Goal: Check status: Check status

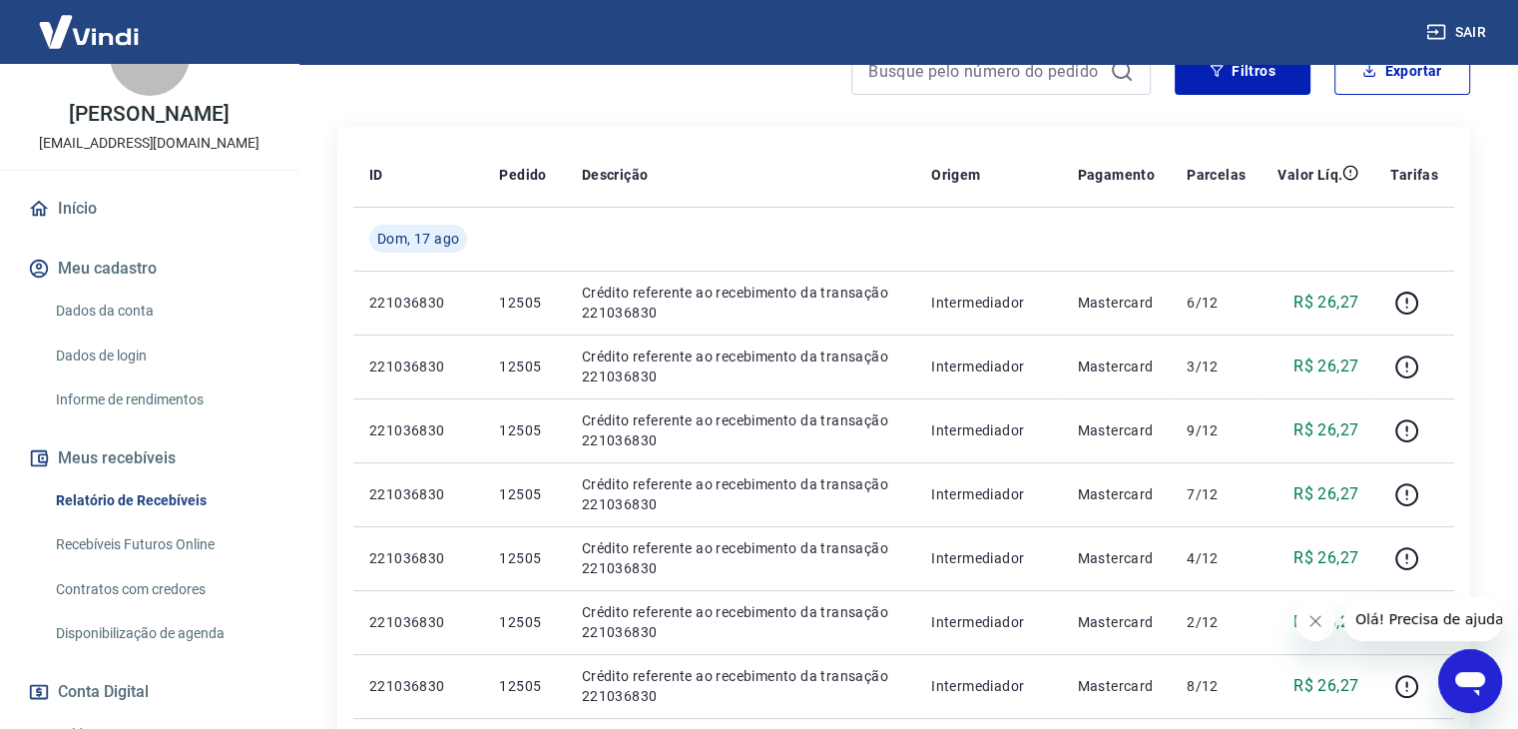
scroll to position [200, 0]
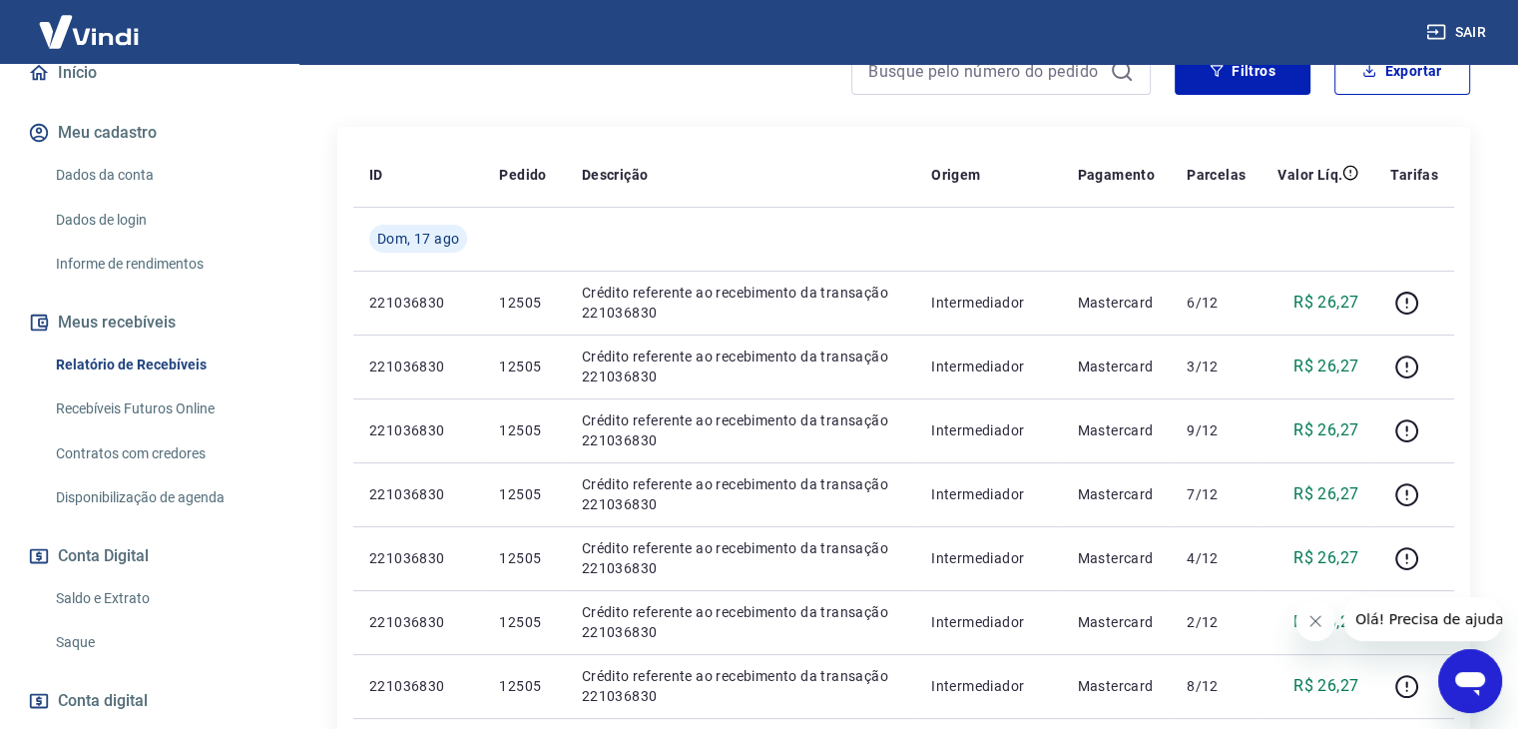
click at [100, 595] on link "Saldo e Extrato" at bounding box center [161, 598] width 227 height 41
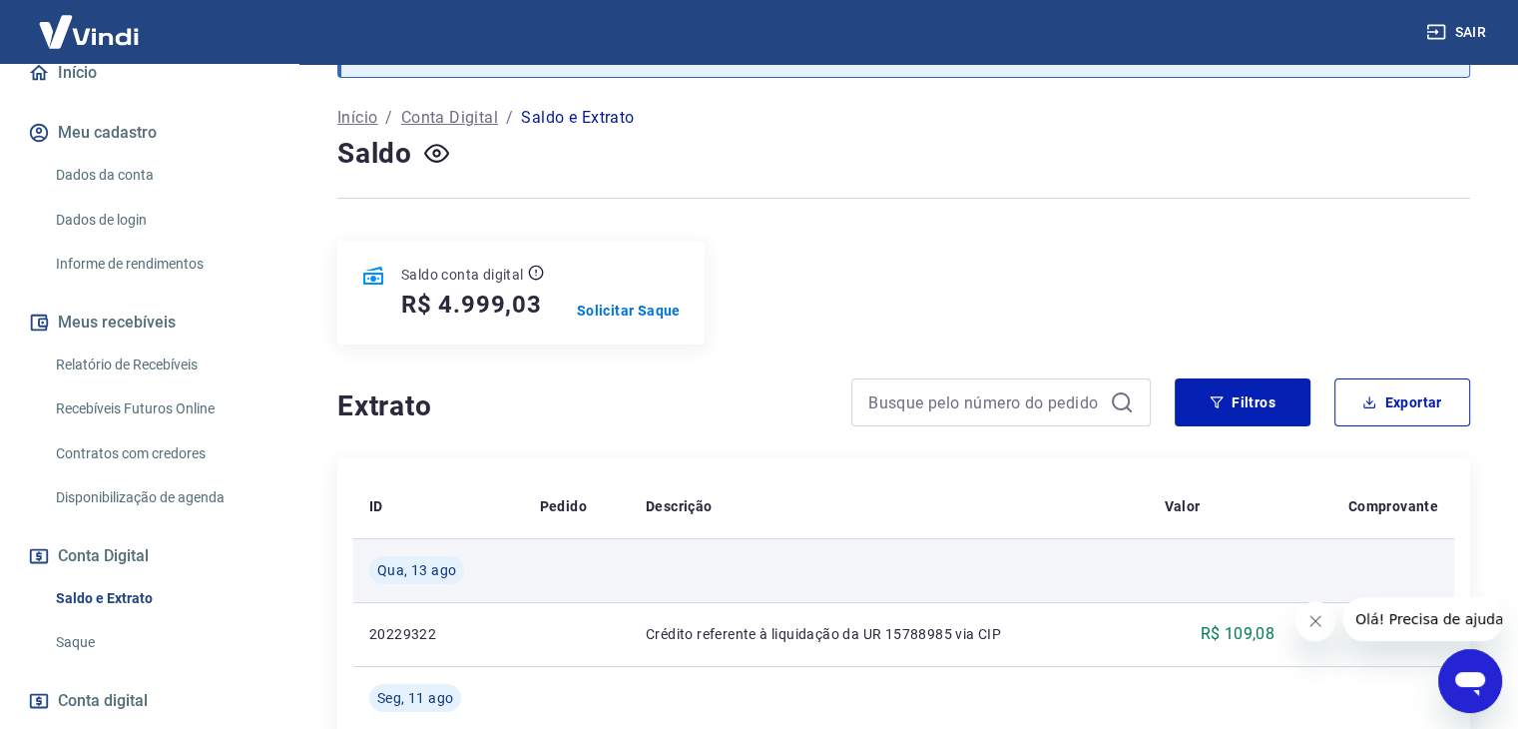
scroll to position [200, 0]
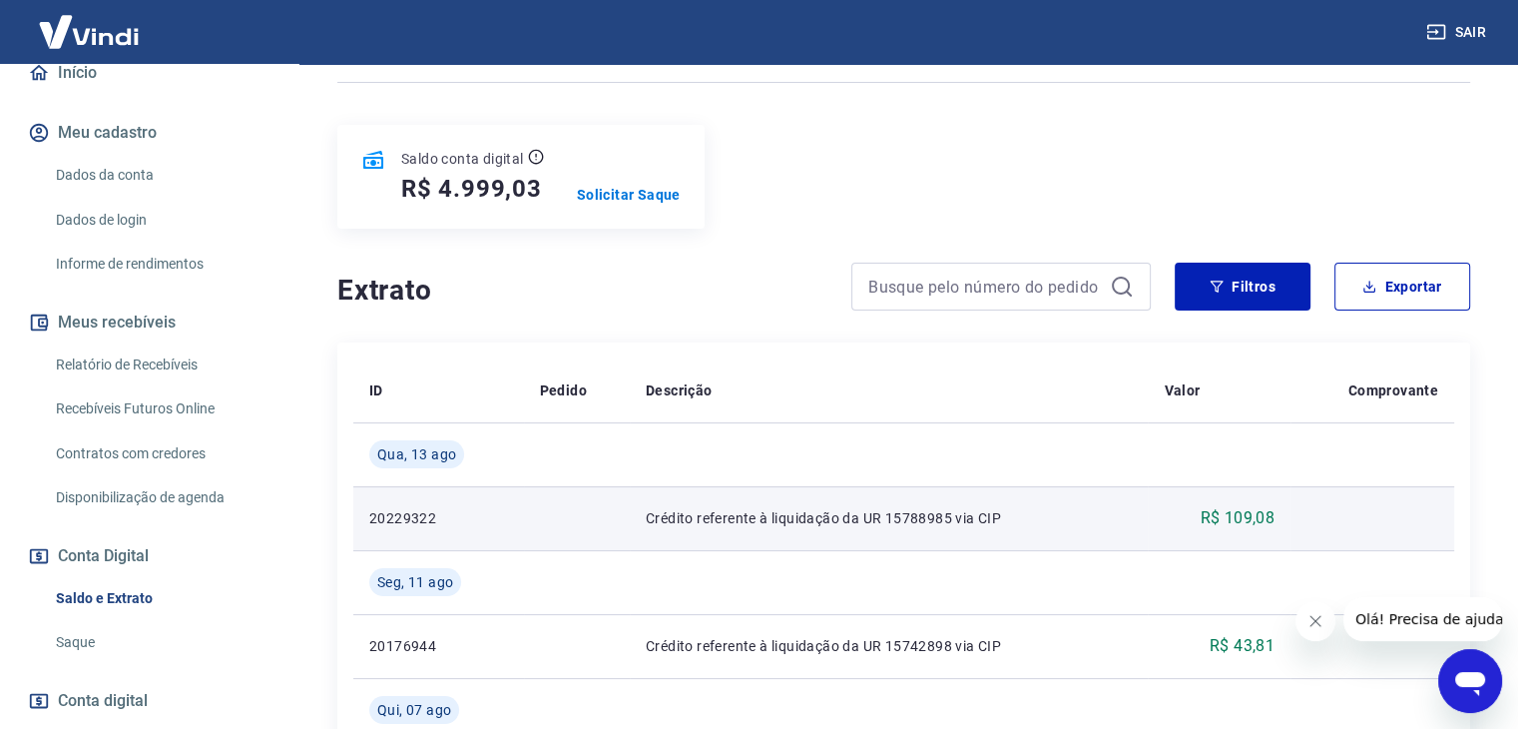
click at [755, 527] on p "Crédito referente à liquidação da UR 15788985 via CIP" at bounding box center [889, 518] width 487 height 20
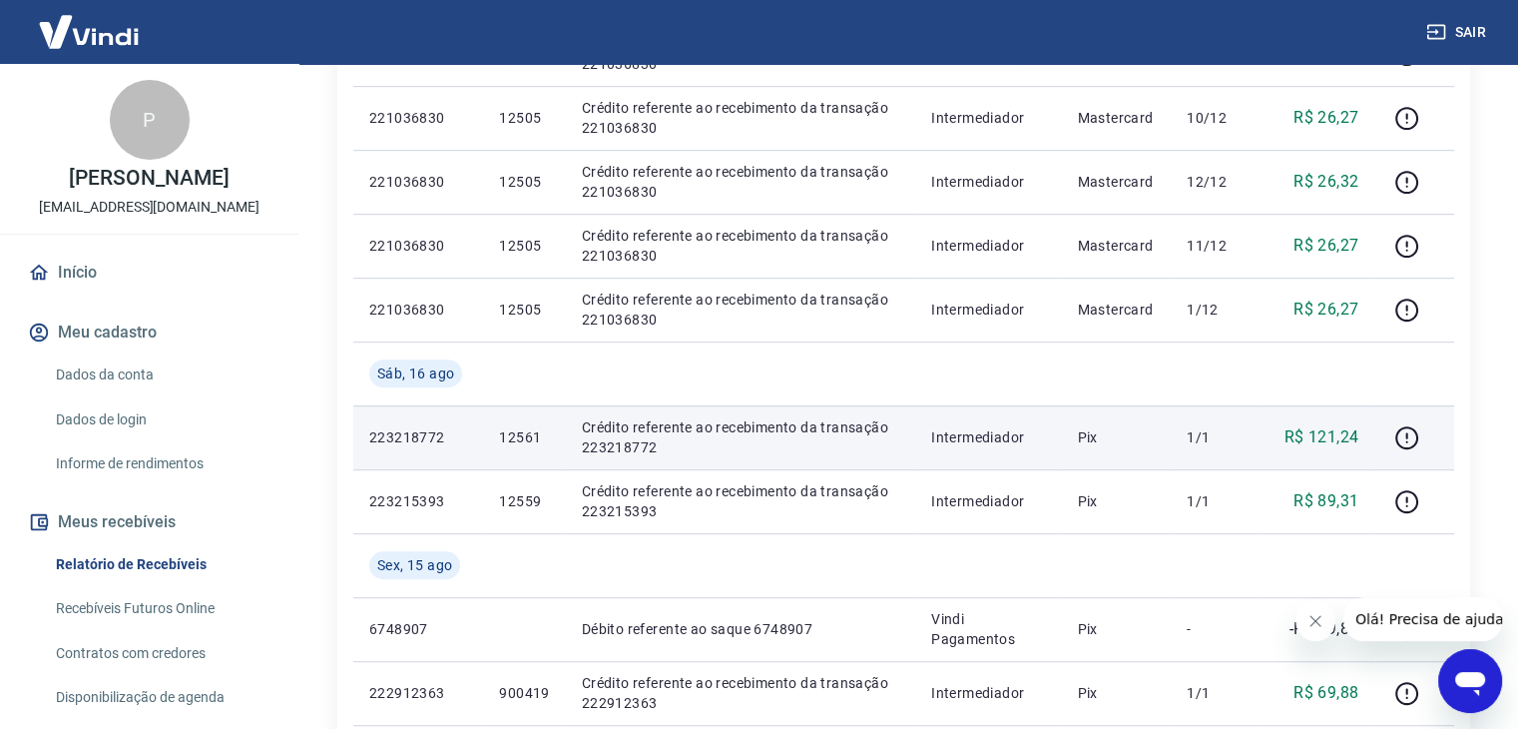
scroll to position [998, 0]
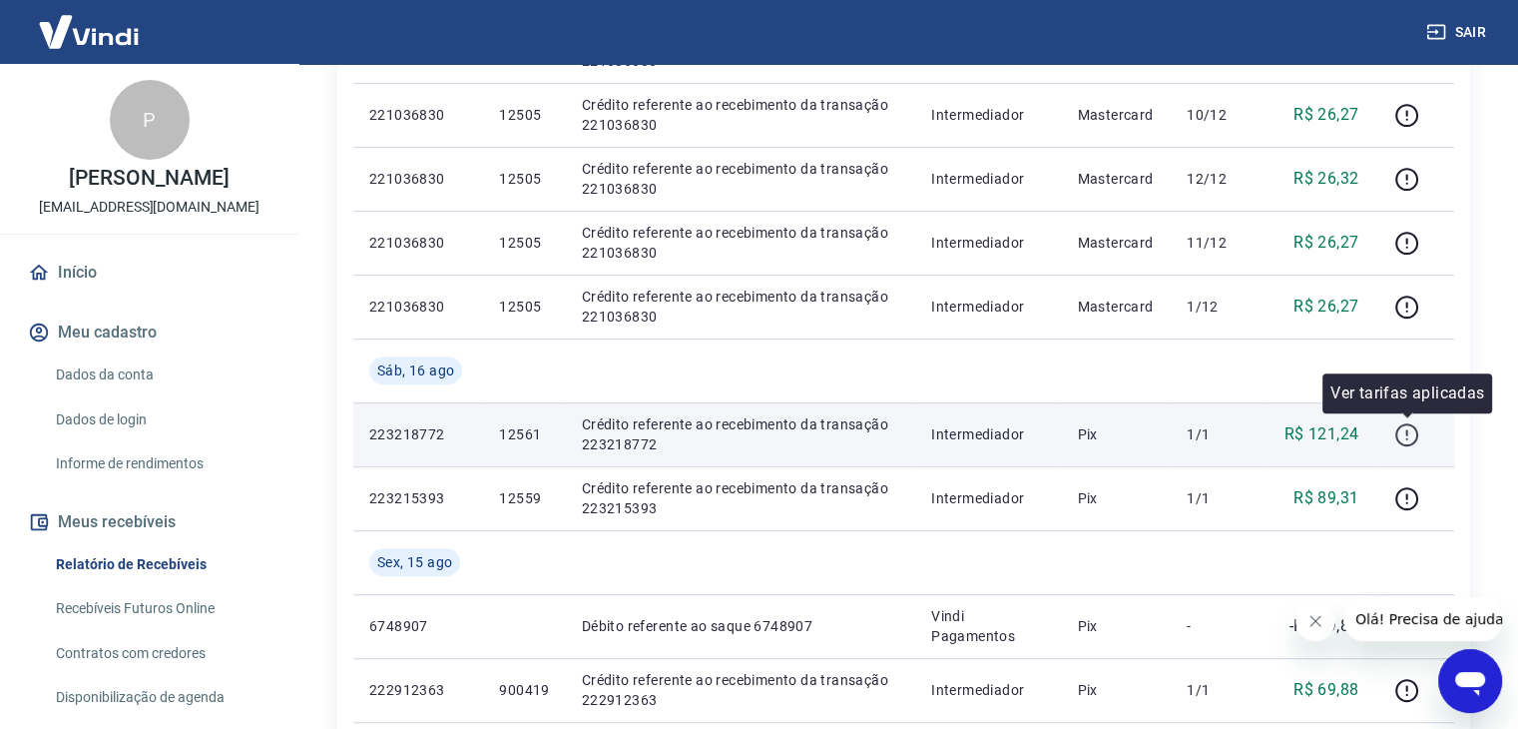
click at [1404, 438] on icon "button" at bounding box center [1406, 434] width 25 height 25
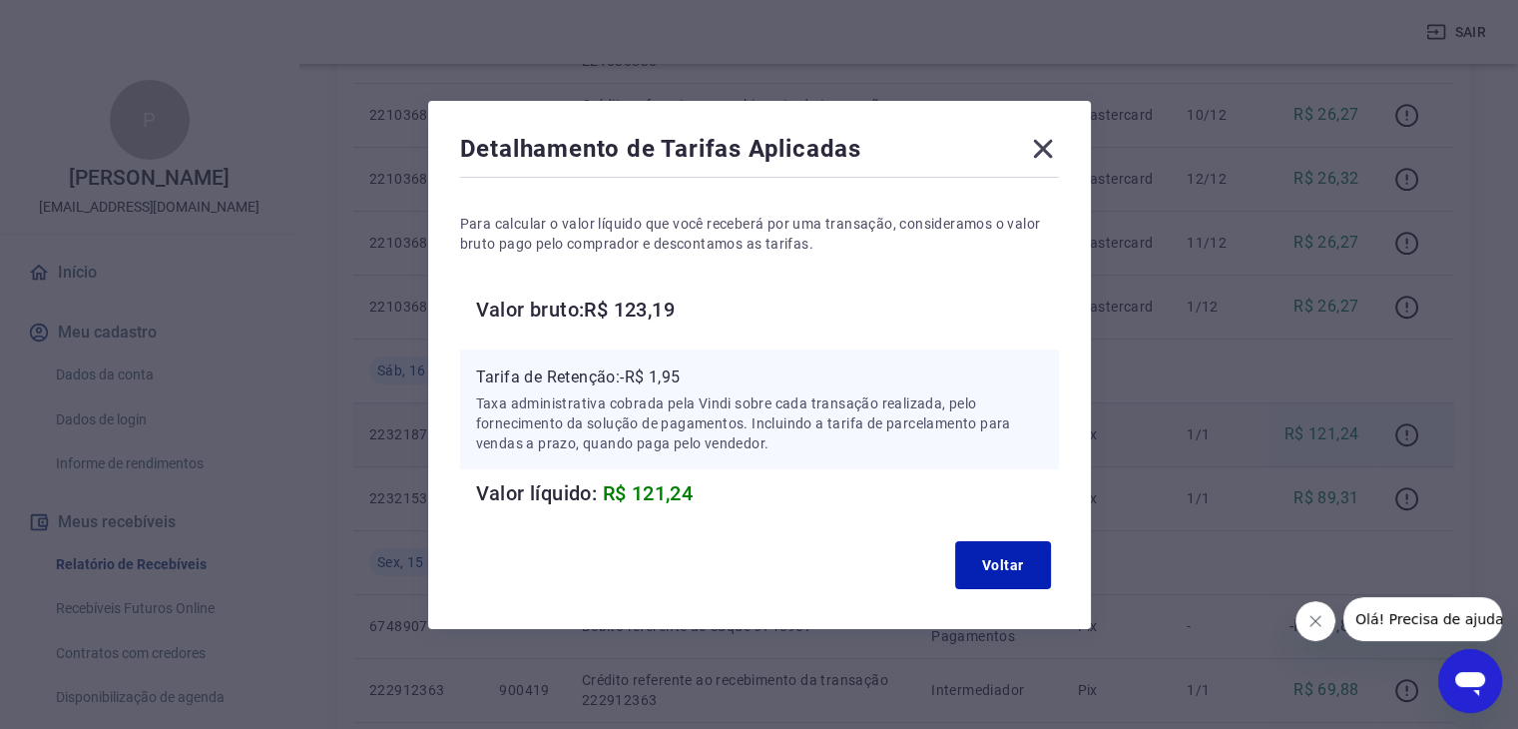
click at [1051, 141] on icon at bounding box center [1043, 149] width 32 height 32
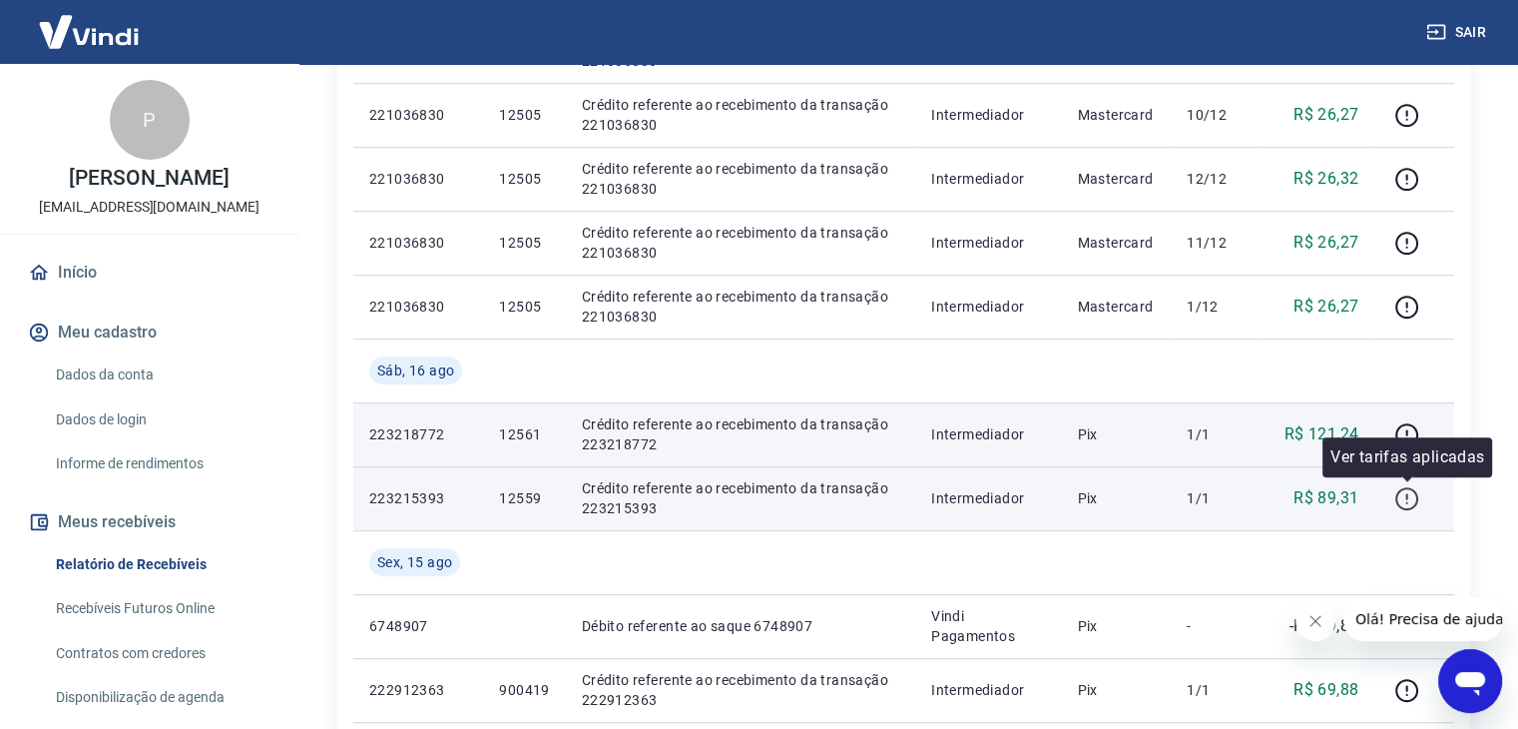
click at [1402, 500] on icon "button" at bounding box center [1406, 498] width 25 height 25
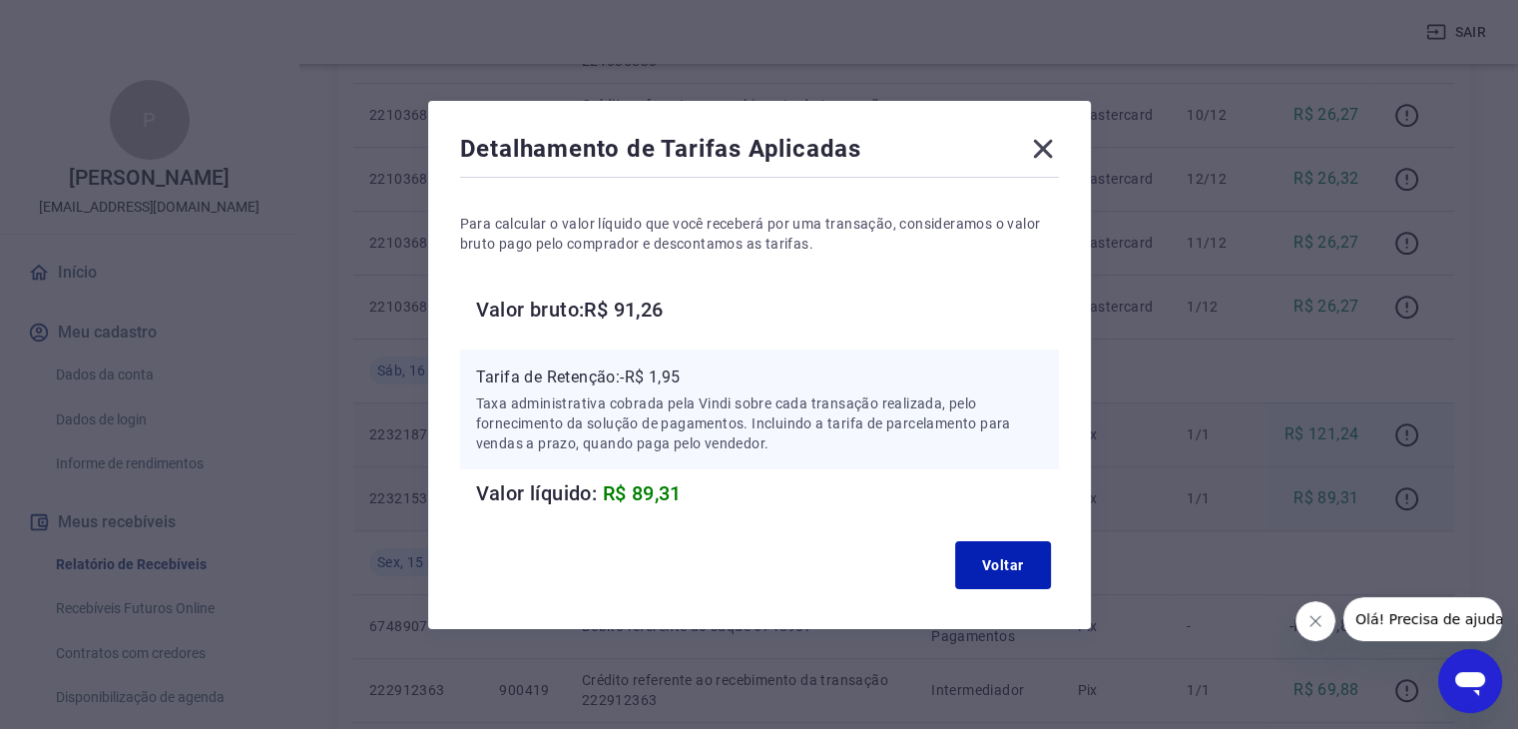
click at [1044, 156] on icon at bounding box center [1043, 149] width 32 height 32
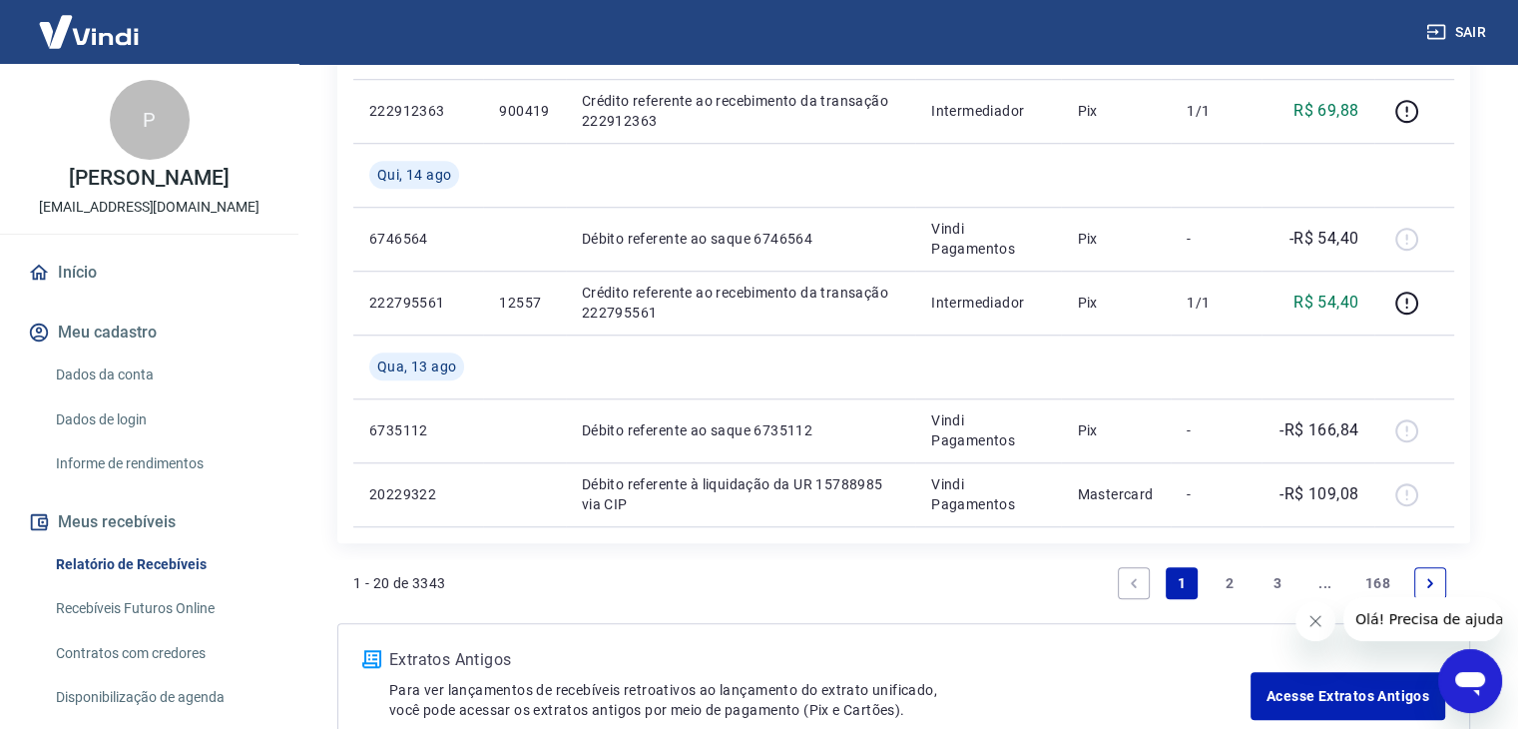
scroll to position [1597, 0]
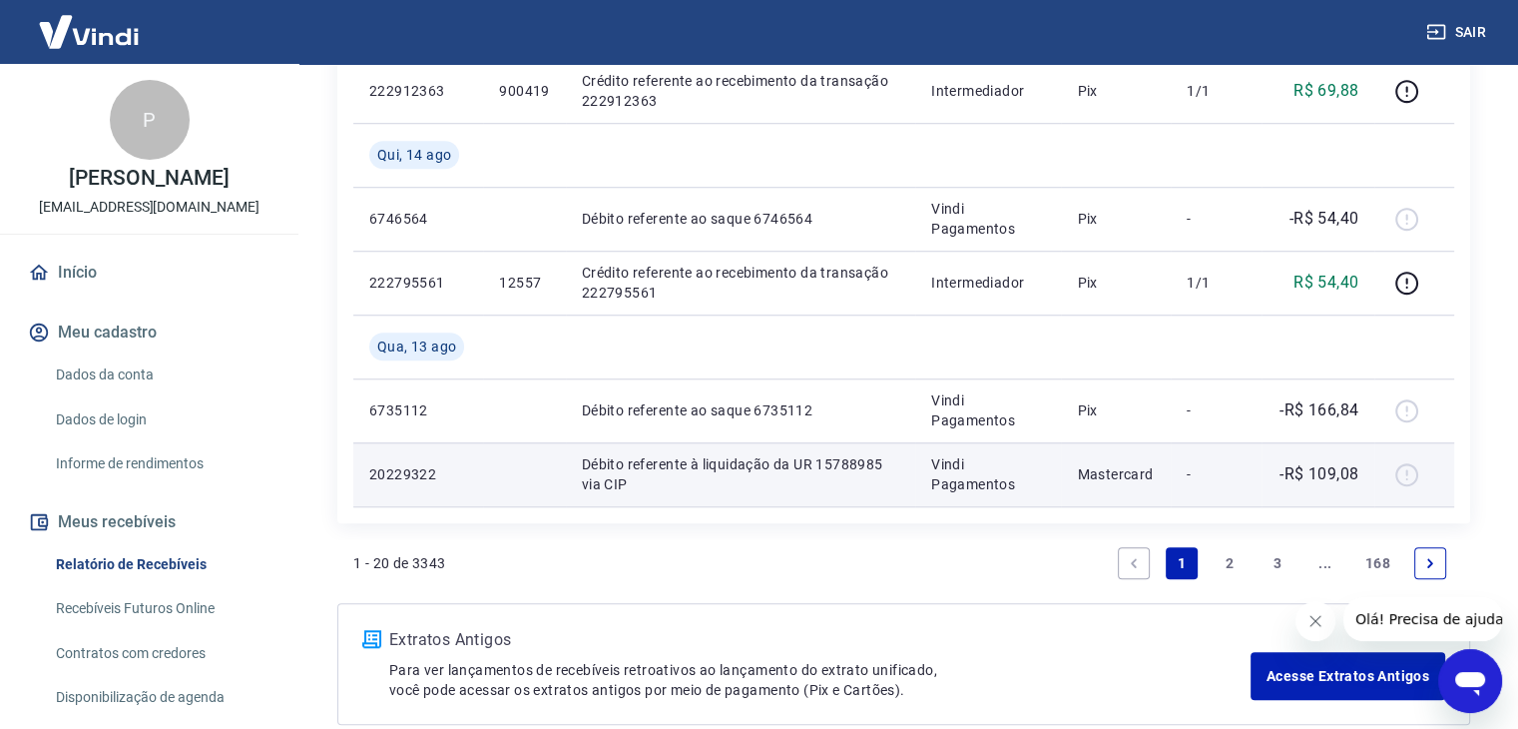
click at [1413, 478] on div at bounding box center [1414, 474] width 48 height 32
